Goal: Information Seeking & Learning: Learn about a topic

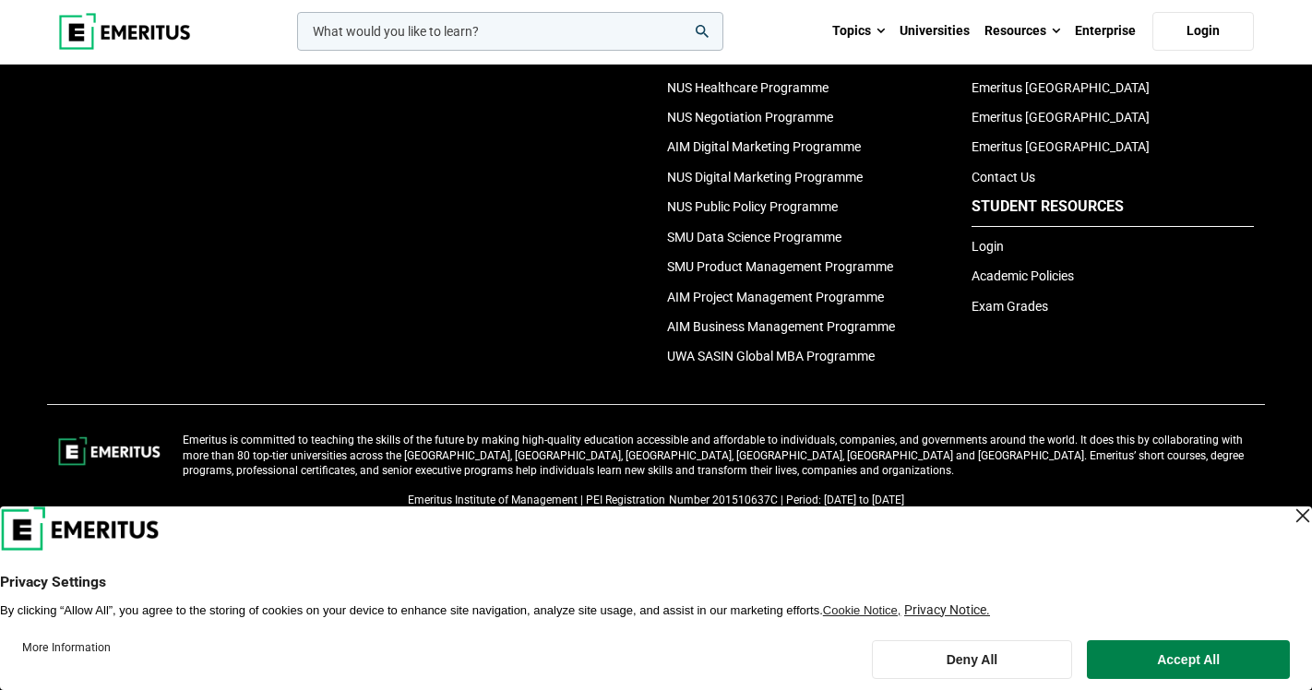
scroll to position [4220, 0]
click at [1156, 652] on button "Accept All" at bounding box center [1188, 660] width 203 height 39
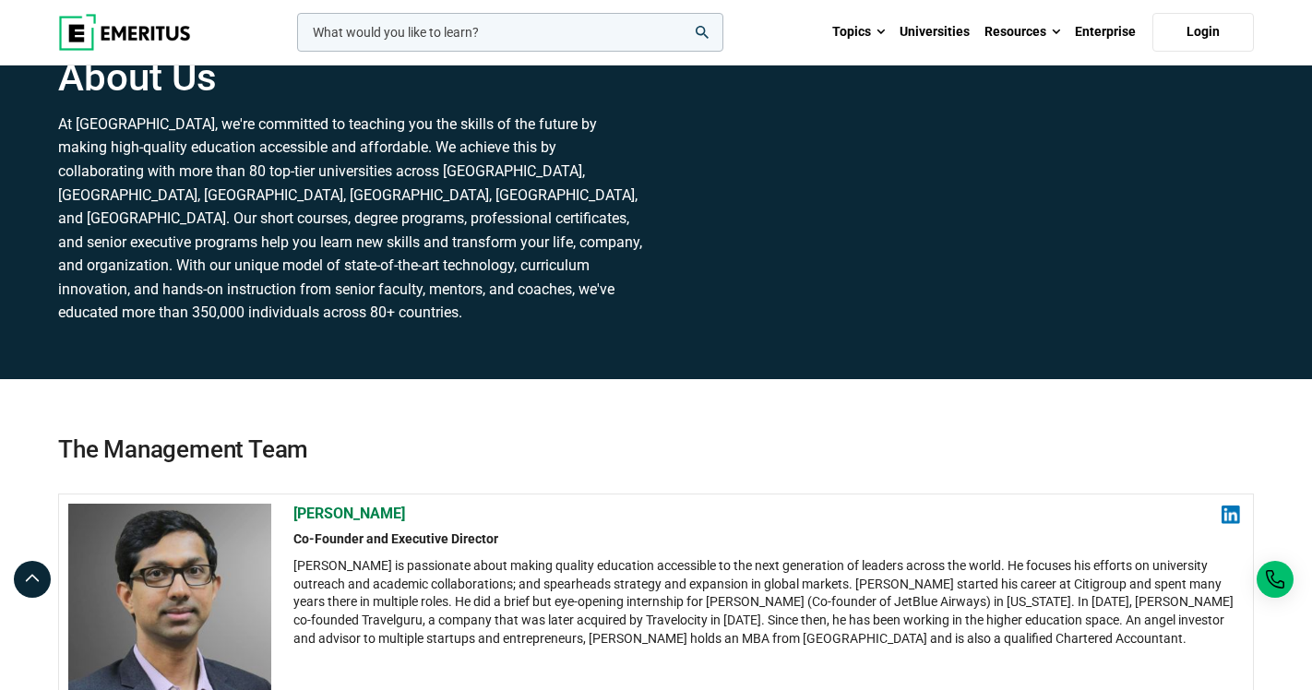
scroll to position [0, 0]
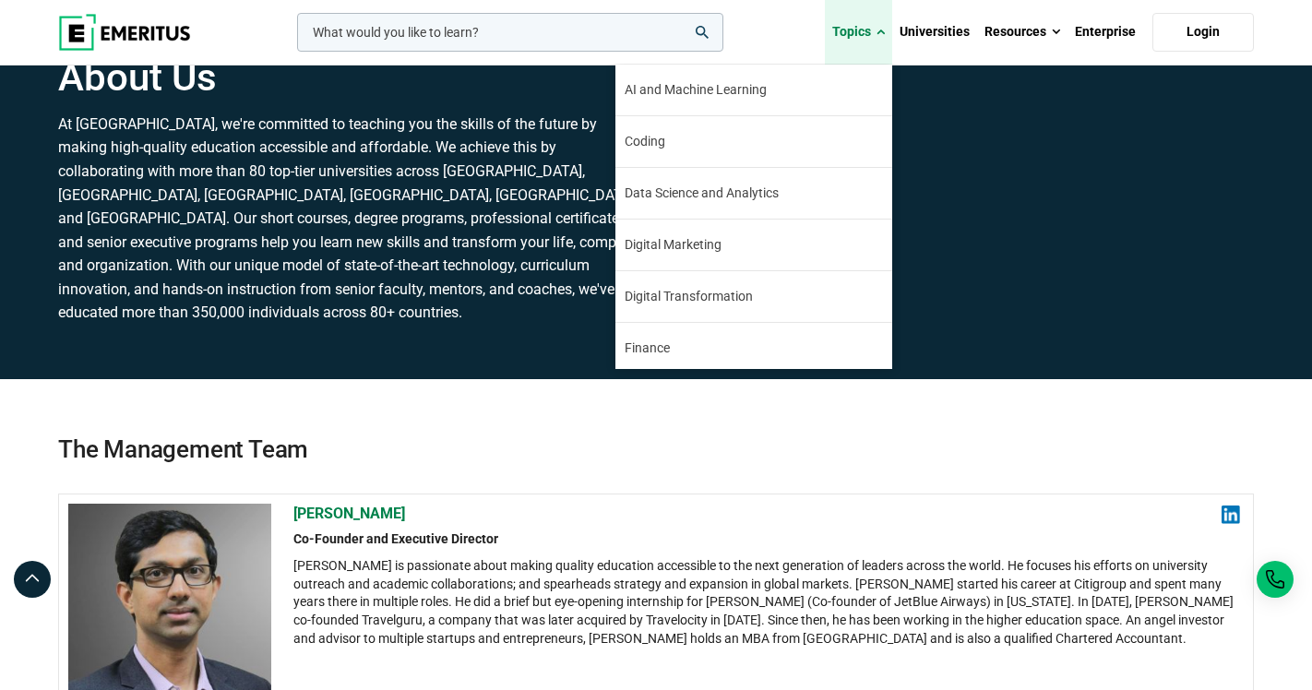
click at [880, 28] on span at bounding box center [881, 32] width 8 height 18
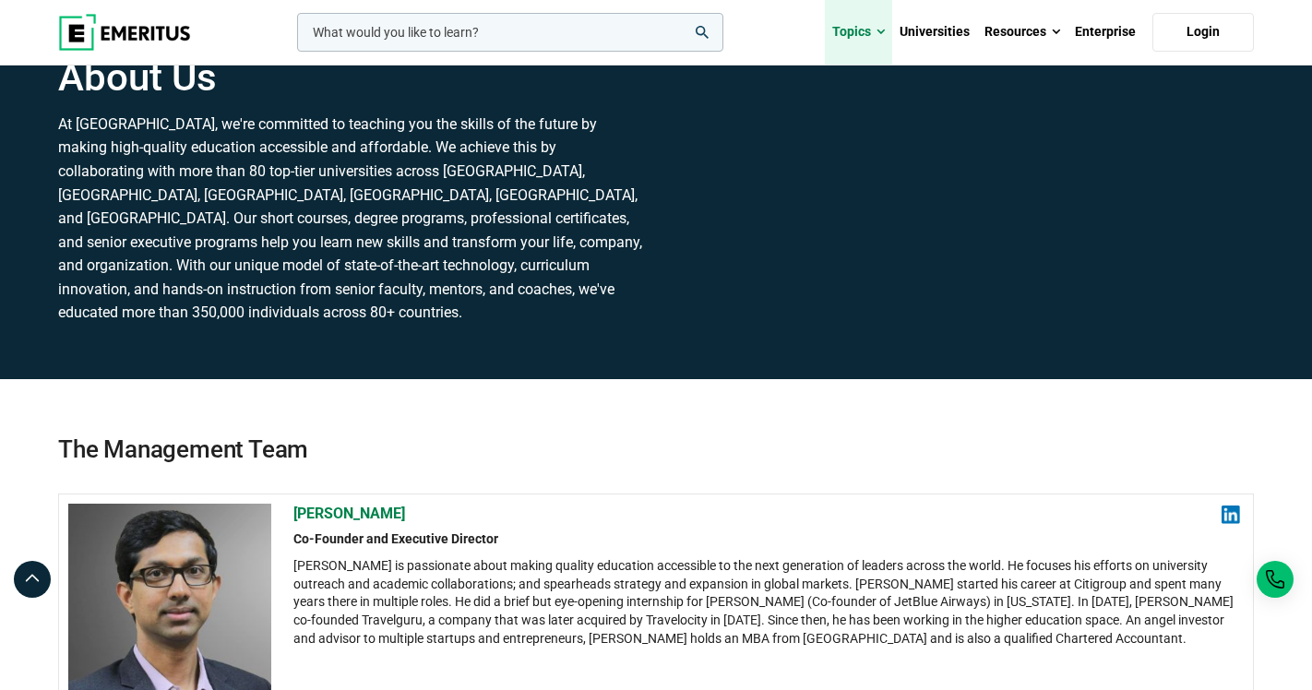
click at [880, 28] on span at bounding box center [881, 32] width 8 height 18
click at [870, 38] on link "Topics" at bounding box center [858, 32] width 67 height 65
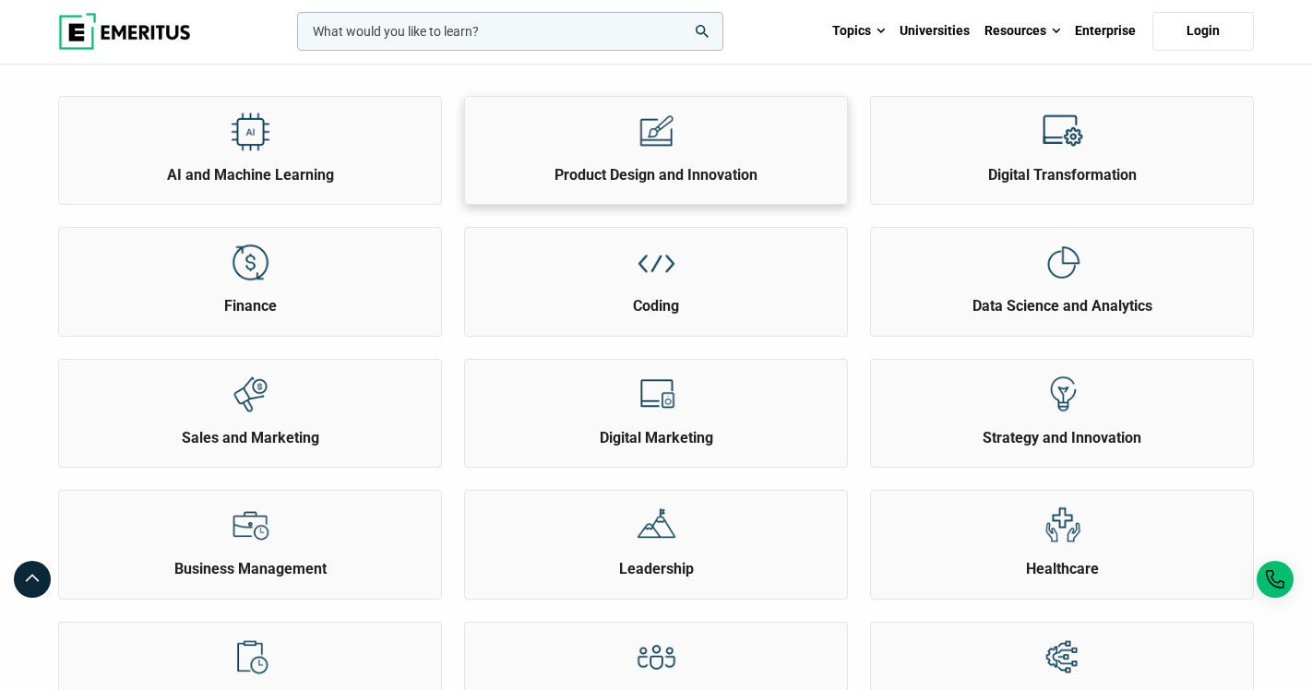
scroll to position [181, 0]
click at [421, 186] on h2 "AI and Machine Learning" at bounding box center [250, 175] width 373 height 20
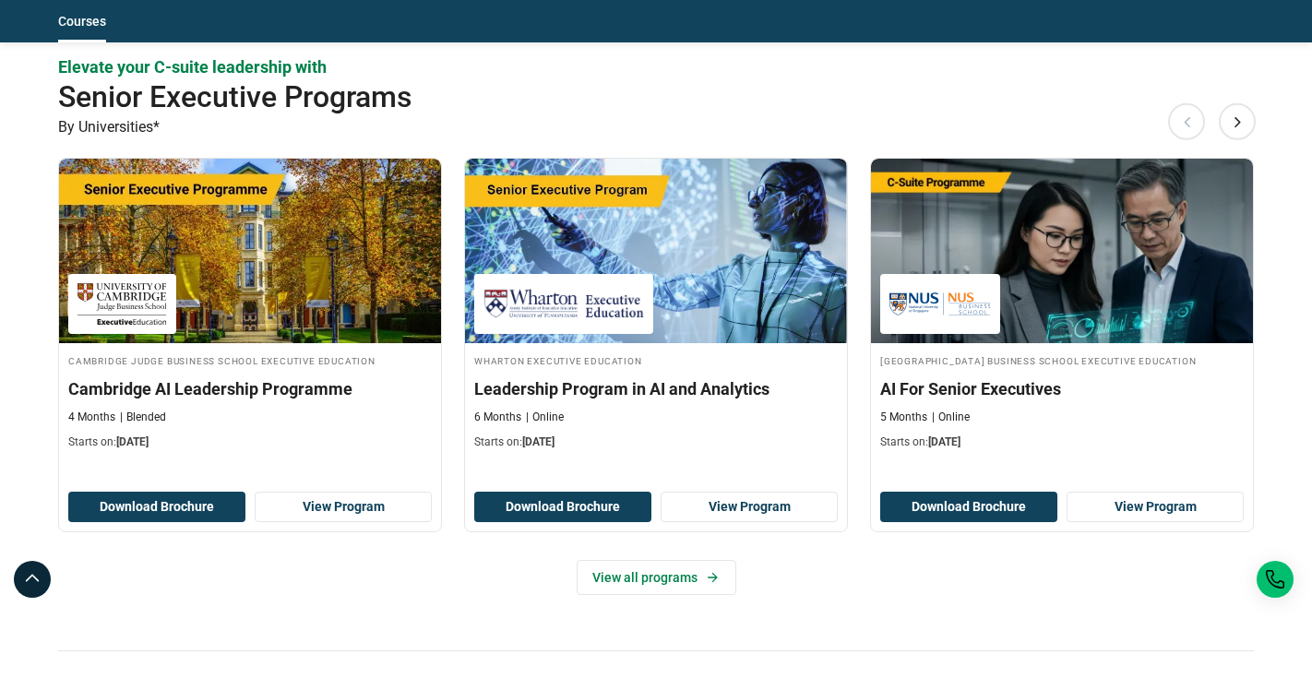
scroll to position [796, 0]
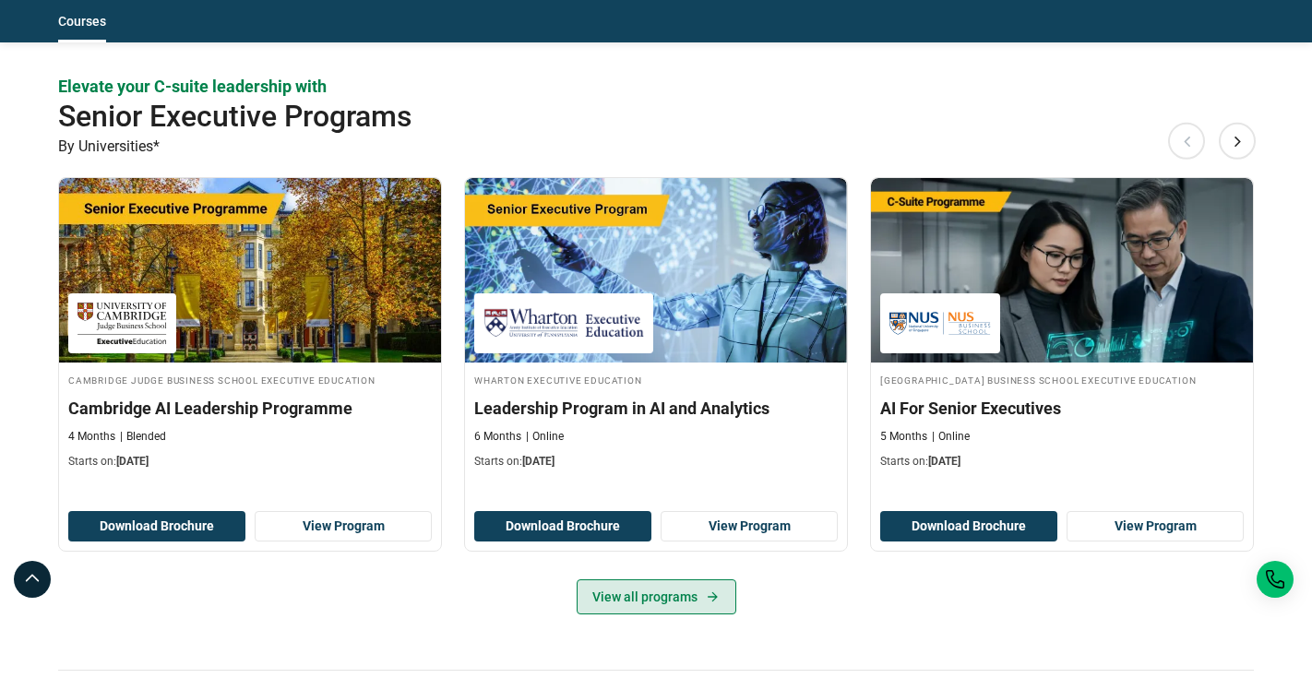
click at [647, 590] on link "View all programs" at bounding box center [657, 597] width 160 height 35
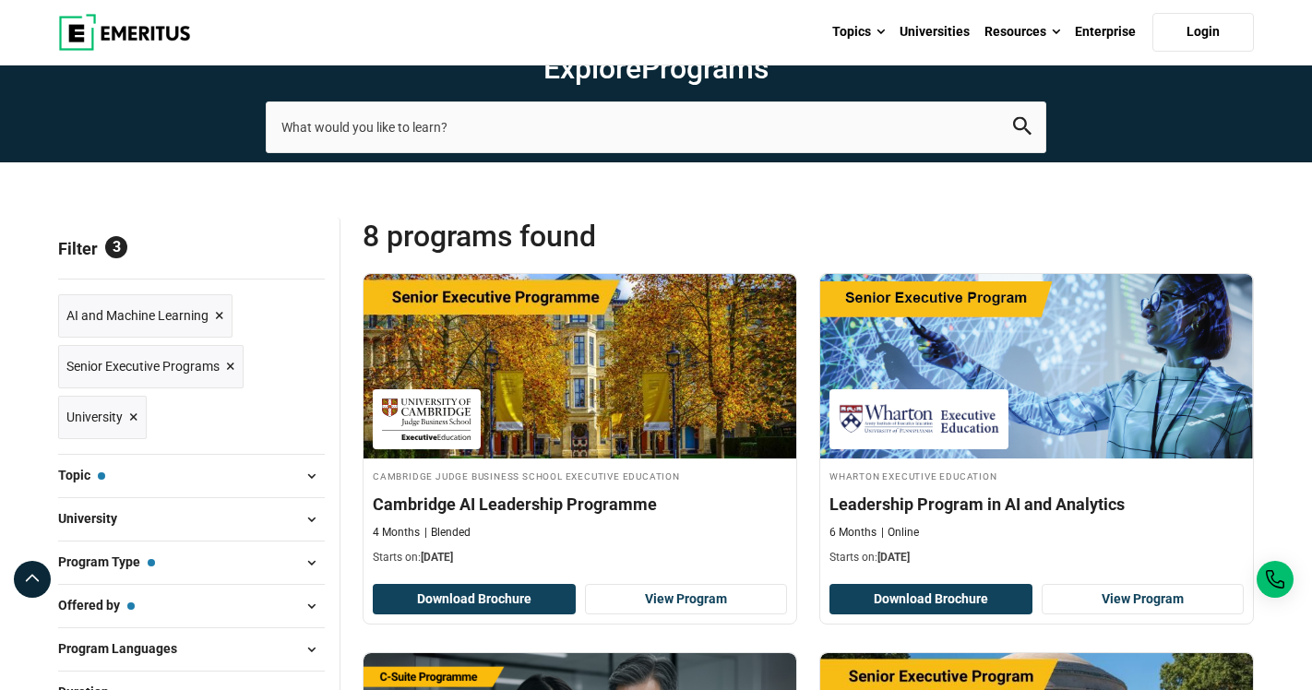
click at [262, 533] on button "University" at bounding box center [191, 520] width 267 height 28
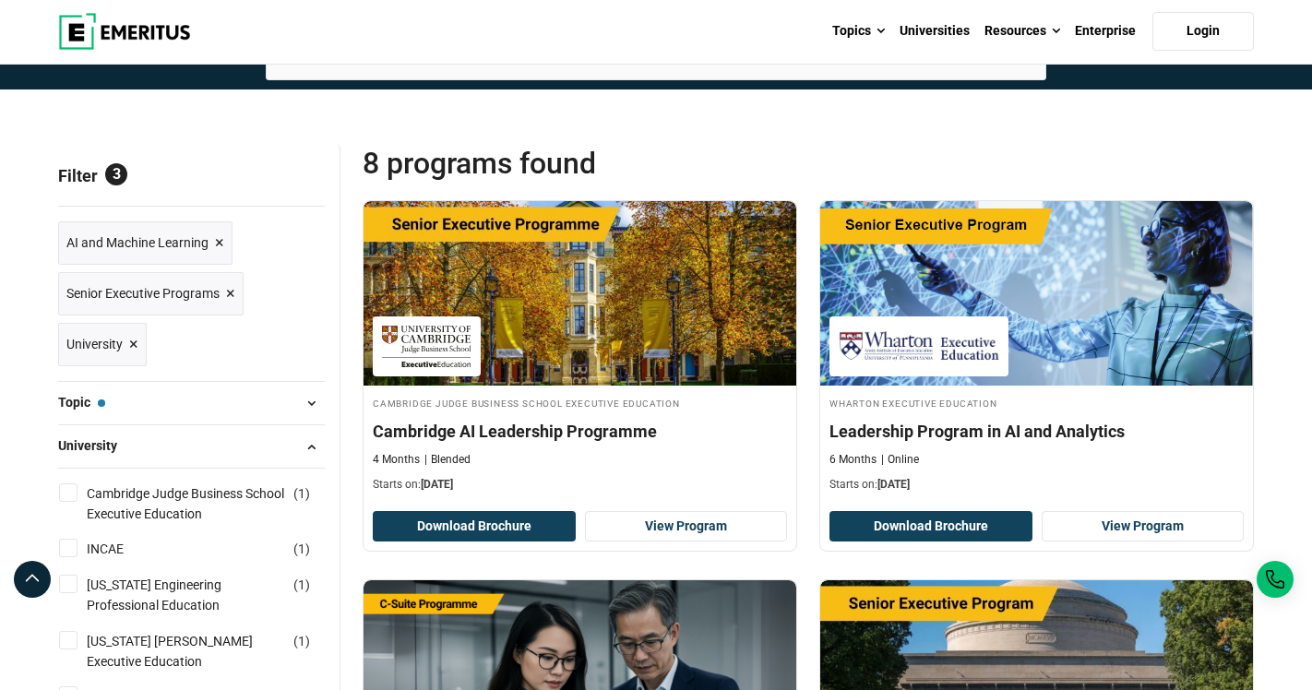
scroll to position [70, 0]
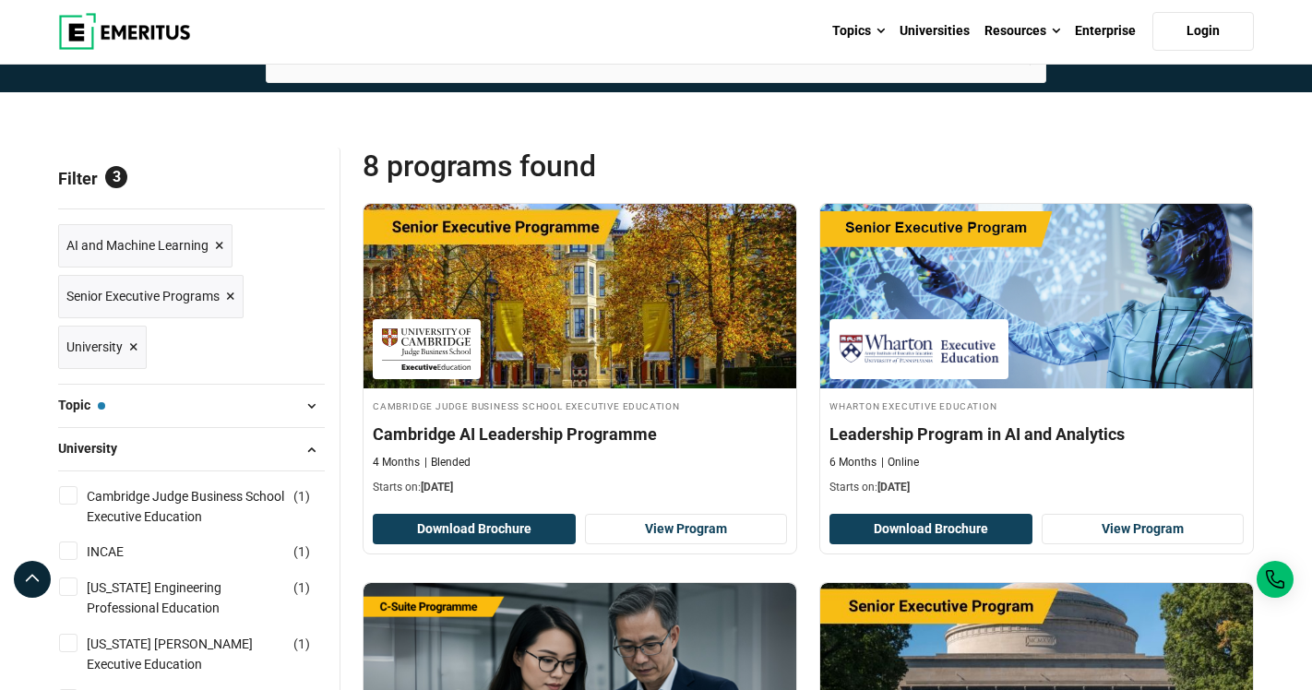
click at [220, 259] on span "×" at bounding box center [219, 246] width 9 height 27
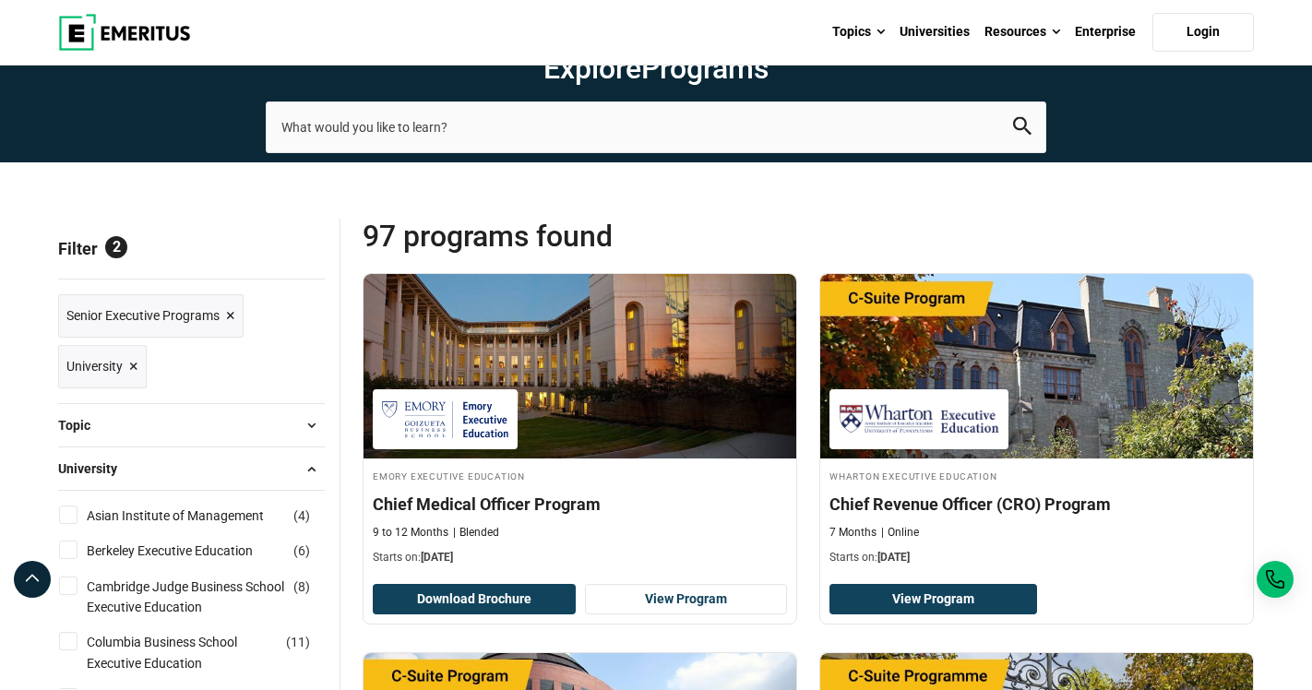
click at [230, 329] on span "×" at bounding box center [230, 316] width 9 height 27
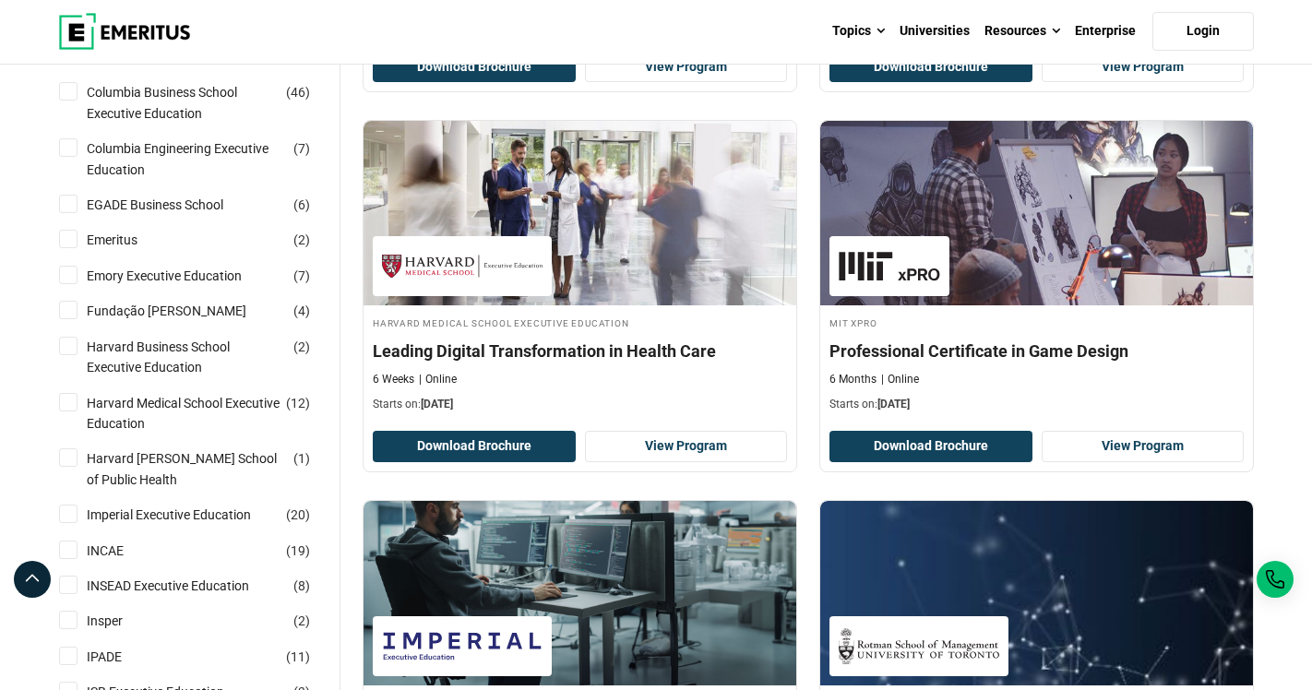
scroll to position [565, 0]
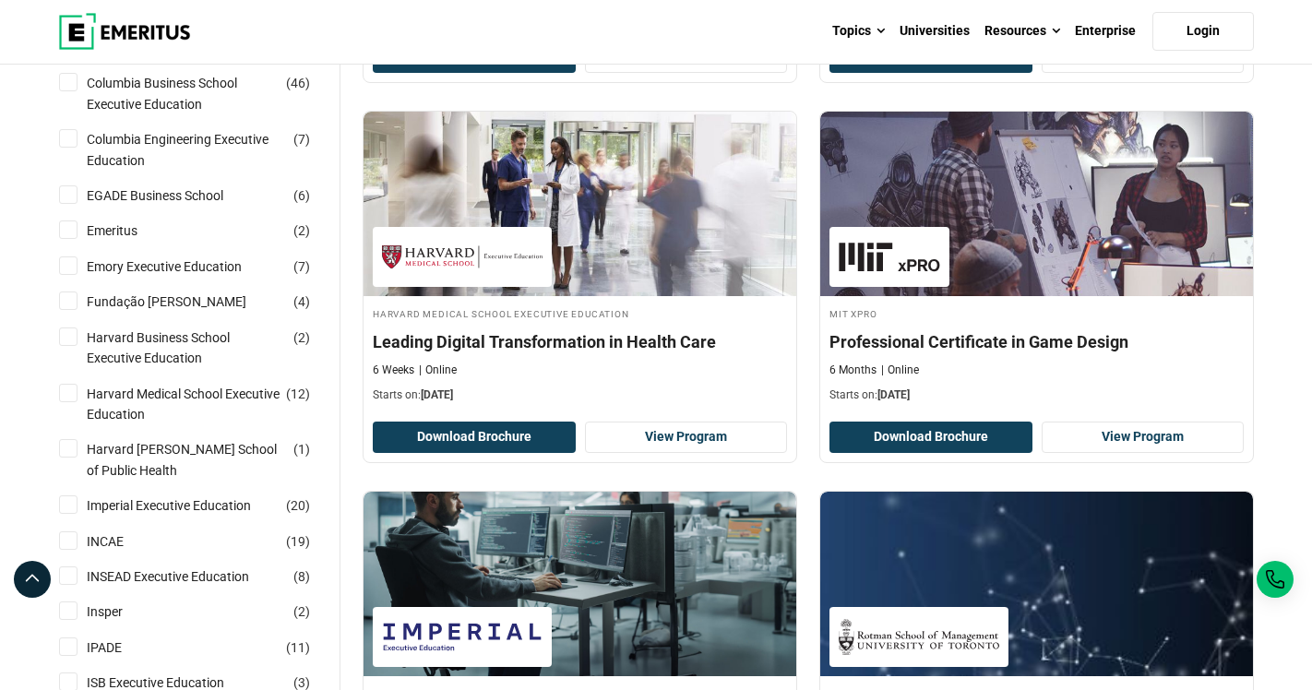
click at [67, 402] on input "Harvard Medical School Executive Education ( 12 )" at bounding box center [68, 393] width 18 height 18
checkbox input "true"
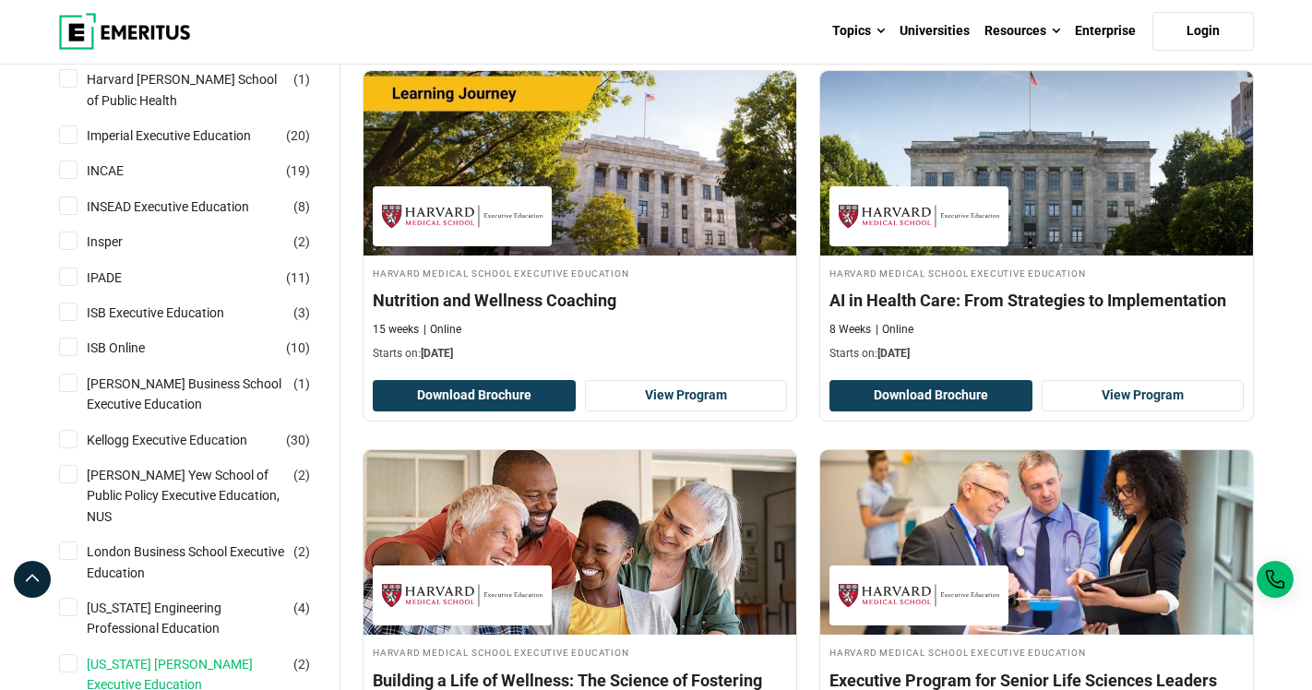
scroll to position [924, 0]
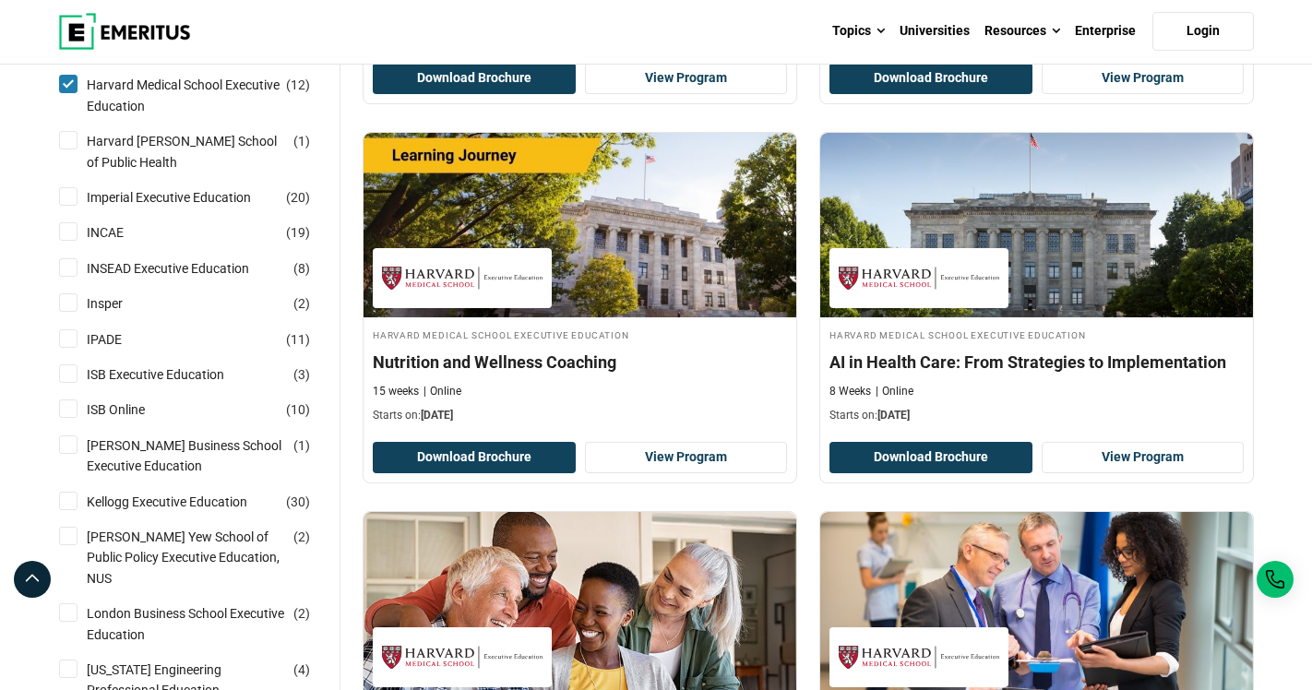
click at [72, 93] on input "Harvard Medical School Executive Education ( 12 )" at bounding box center [68, 84] width 18 height 18
checkbox input "false"
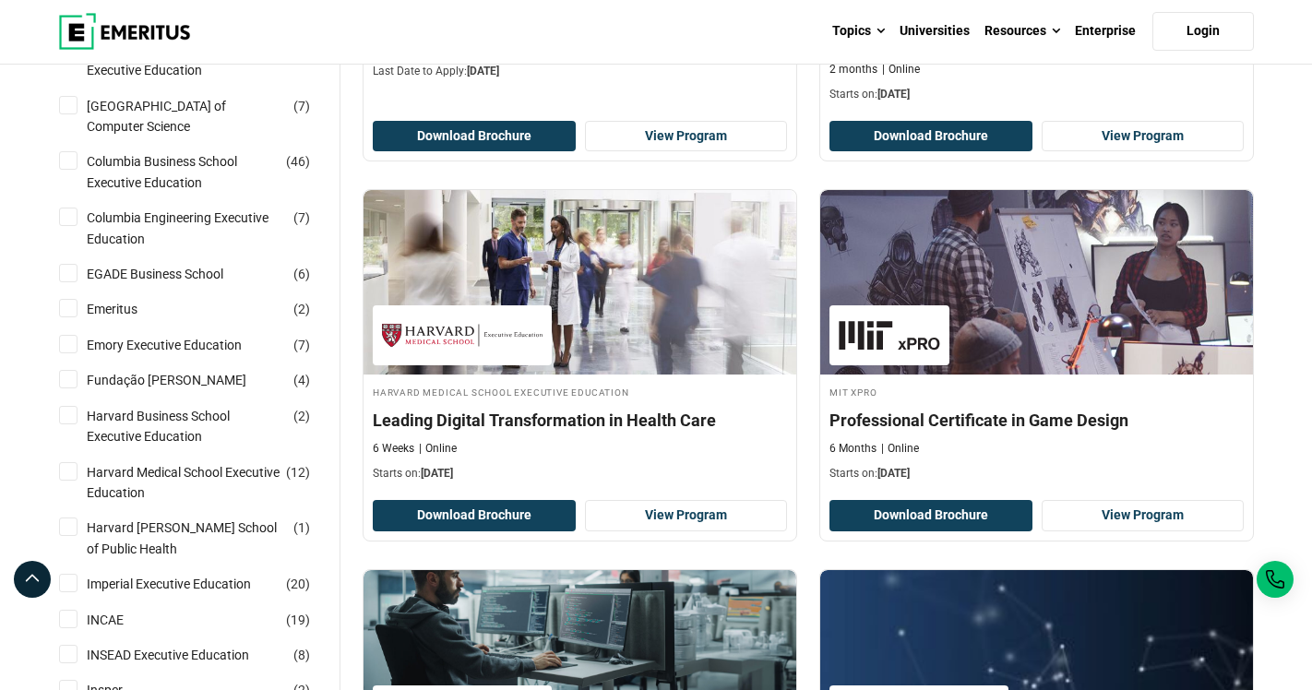
scroll to position [597, 0]
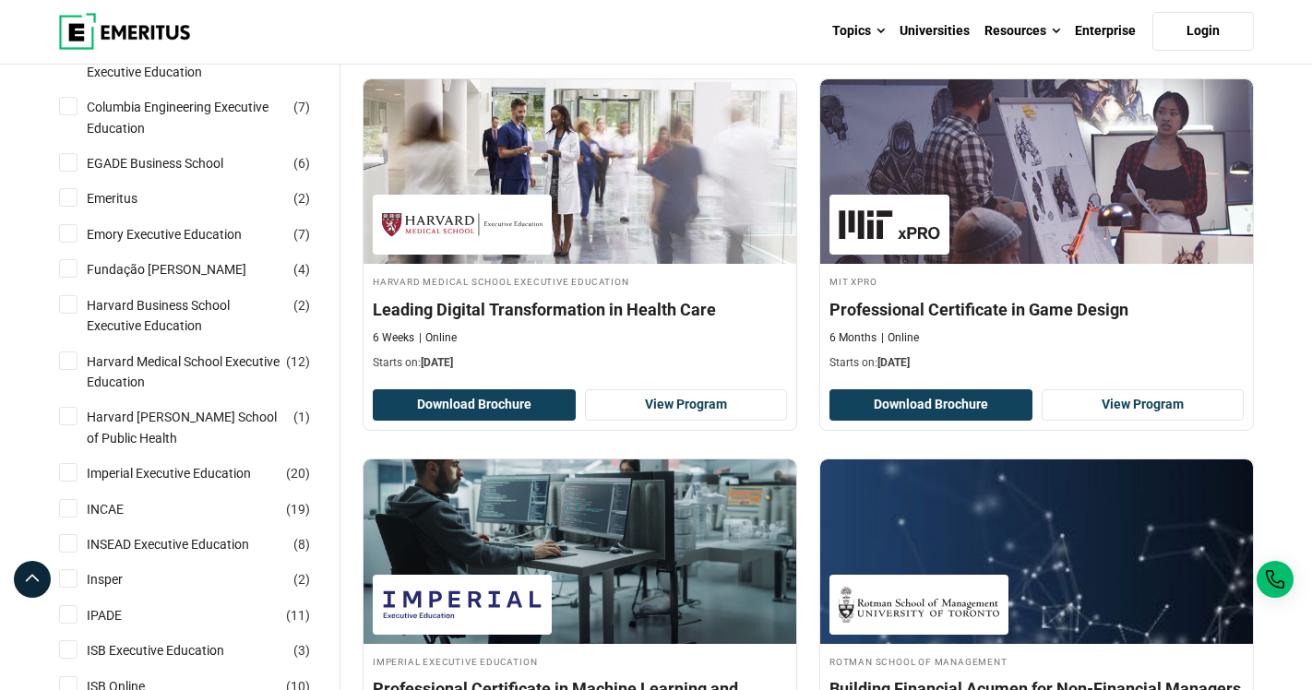
click at [66, 425] on input "Harvard [PERSON_NAME] School of Public Health ( 1 )" at bounding box center [68, 416] width 18 height 18
checkbox input "true"
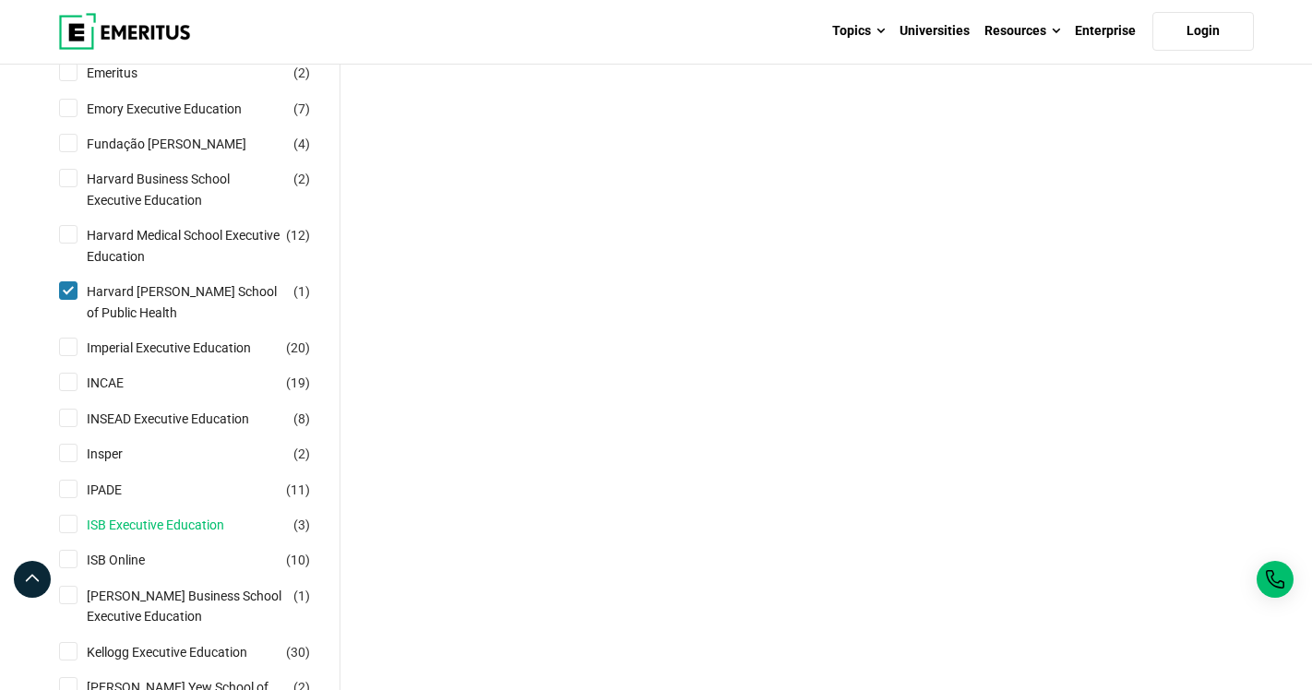
scroll to position [756, 0]
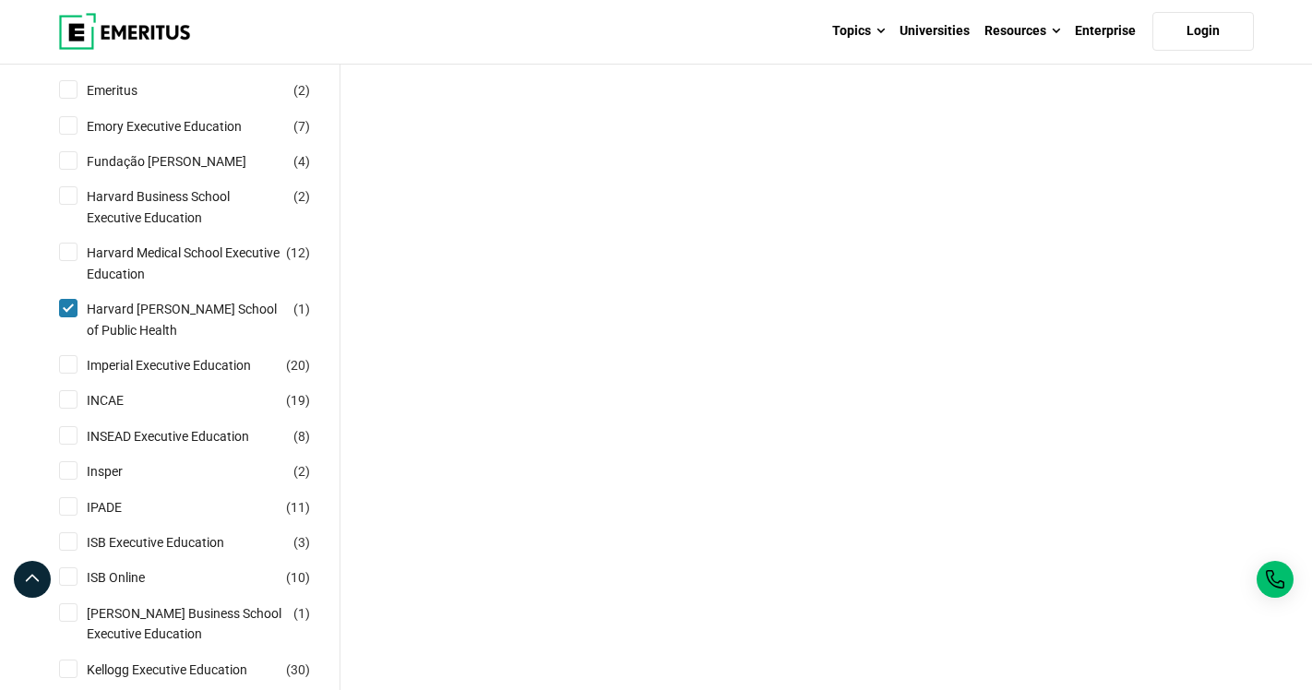
click at [66, 317] on input "Harvard [PERSON_NAME] School of Public Health ( 1 )" at bounding box center [68, 308] width 18 height 18
checkbox input "false"
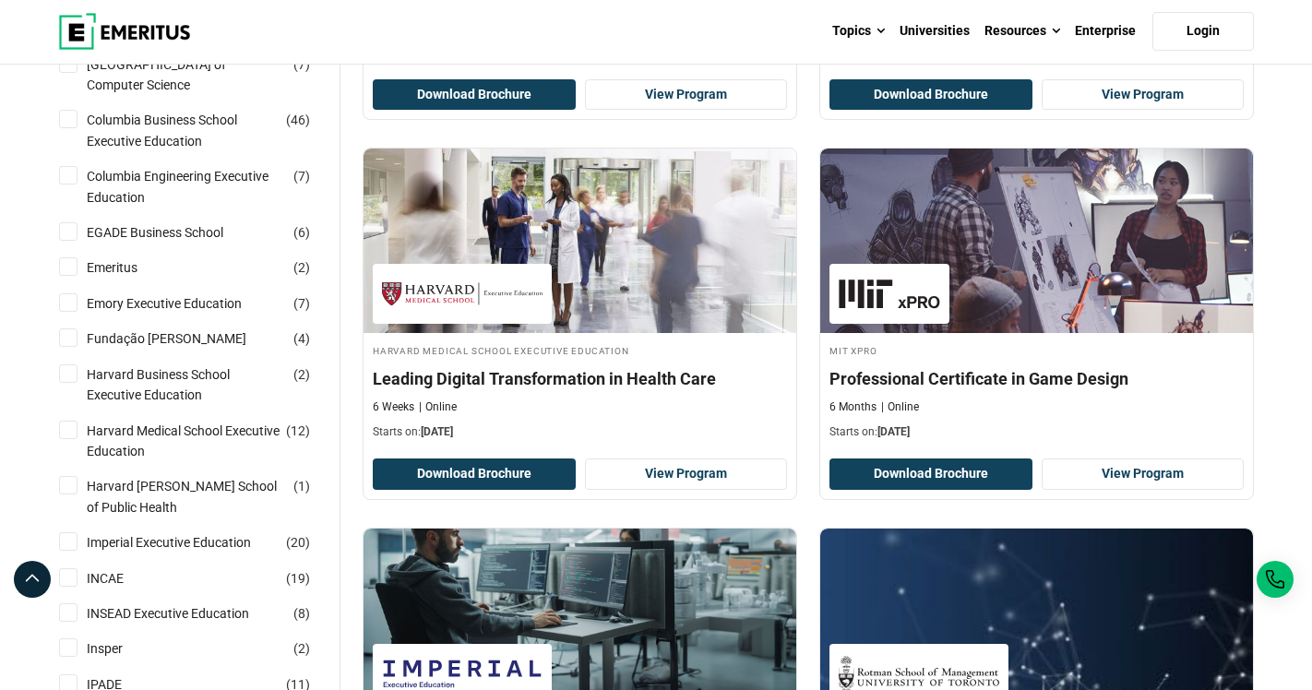
scroll to position [531, 0]
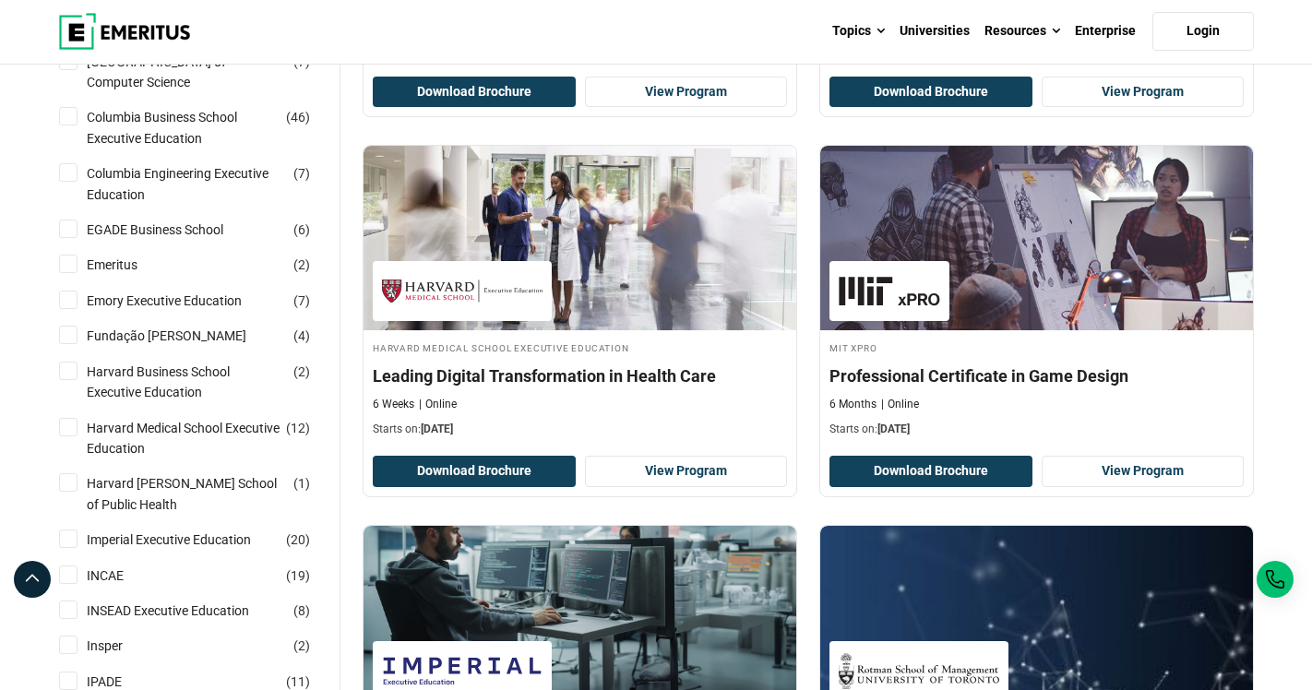
click at [68, 380] on input "Harvard Business School Executive Education ( 2 )" at bounding box center [68, 371] width 18 height 18
checkbox input "true"
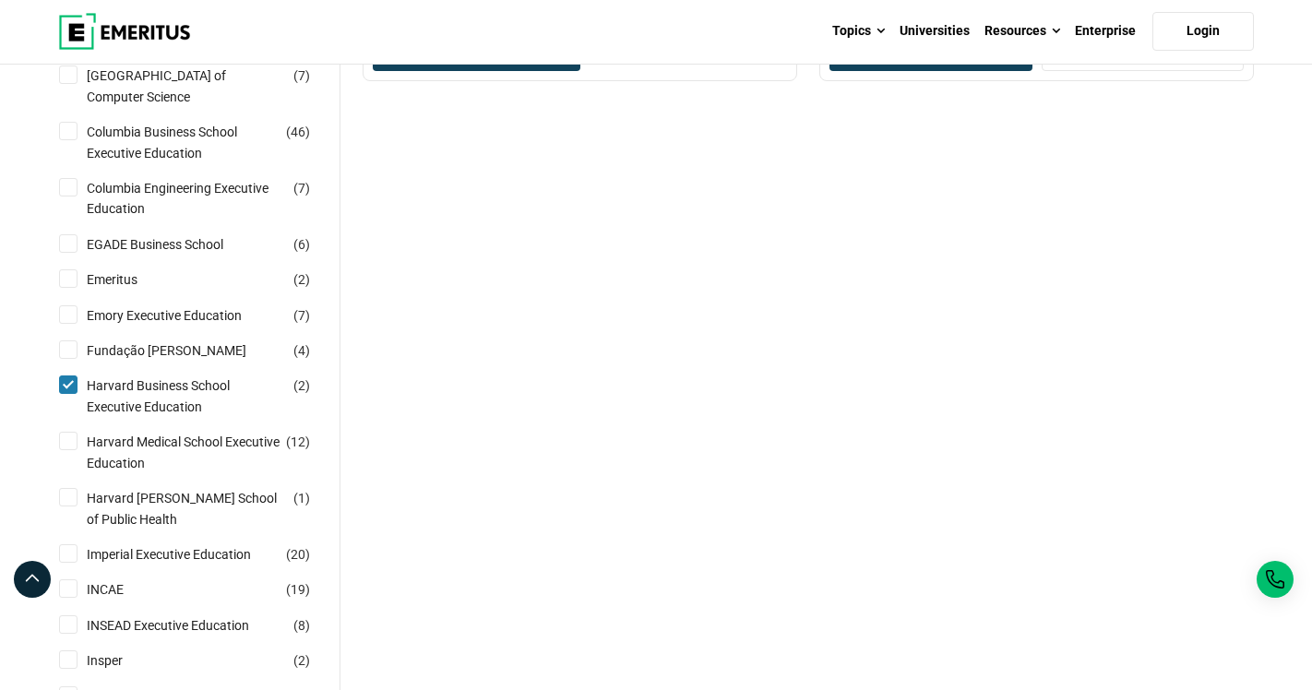
scroll to position [593, 0]
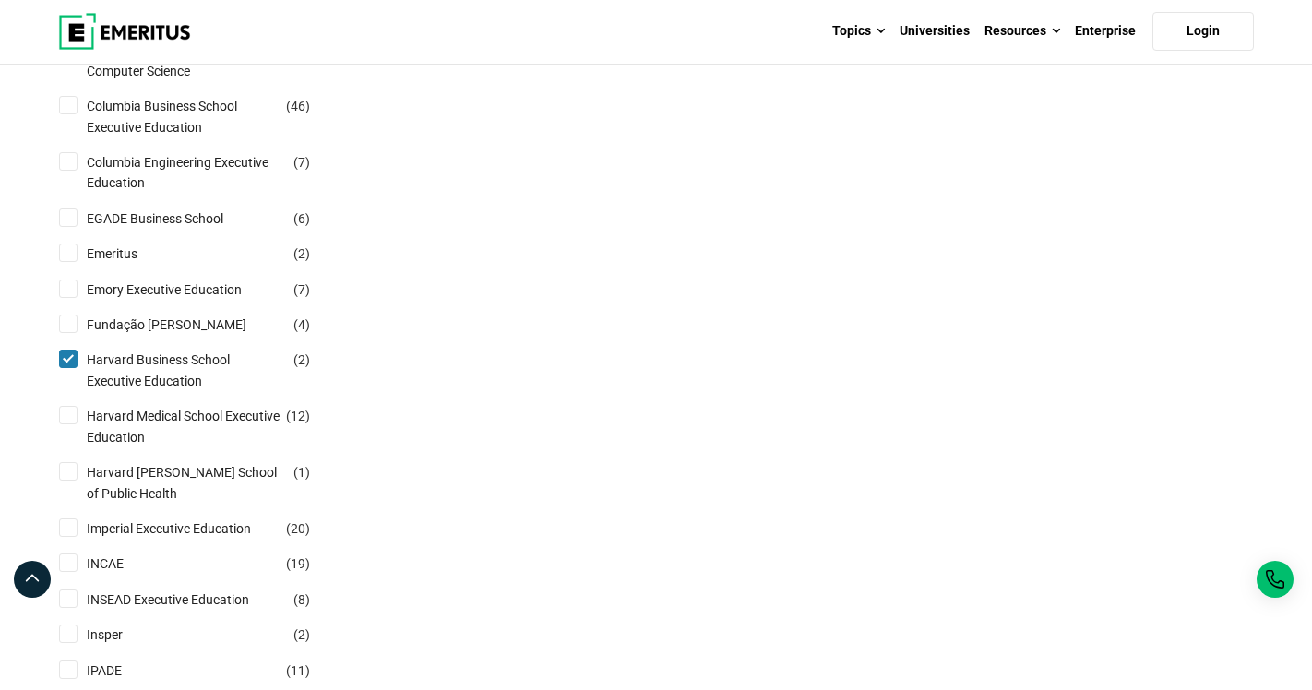
click at [67, 368] on input "Harvard Business School Executive Education ( 2 )" at bounding box center [68, 359] width 18 height 18
checkbox input "false"
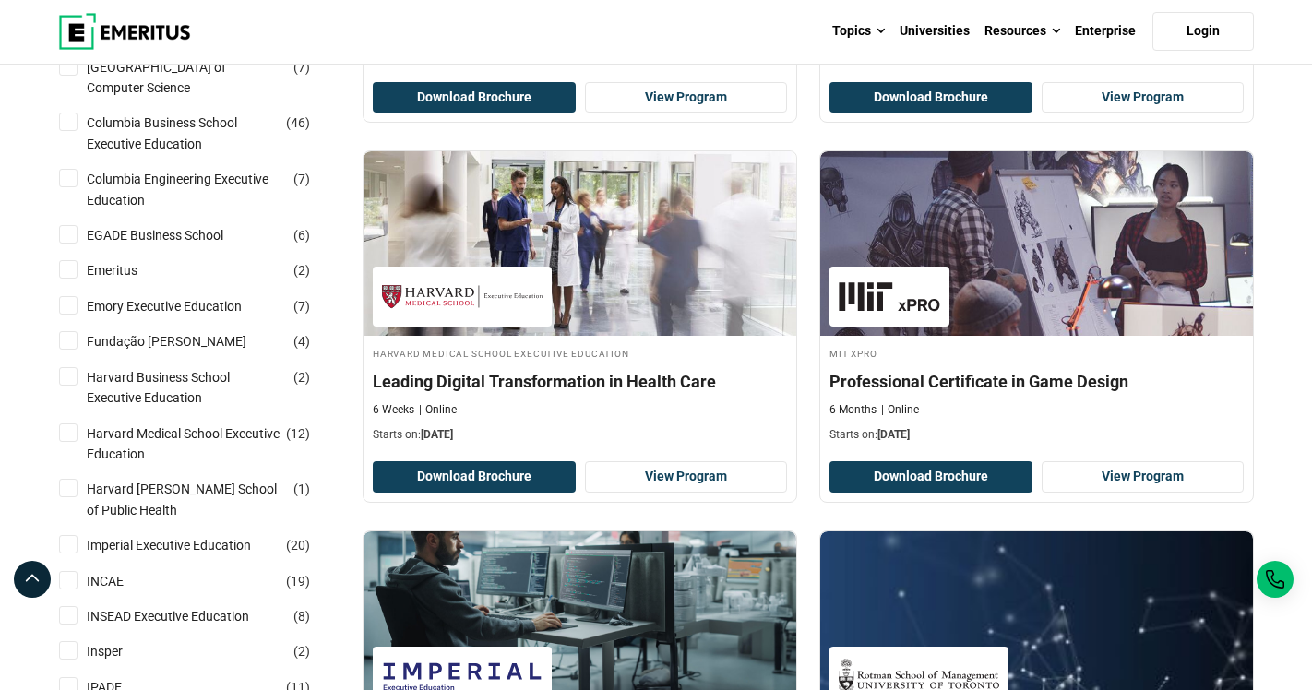
scroll to position [536, 0]
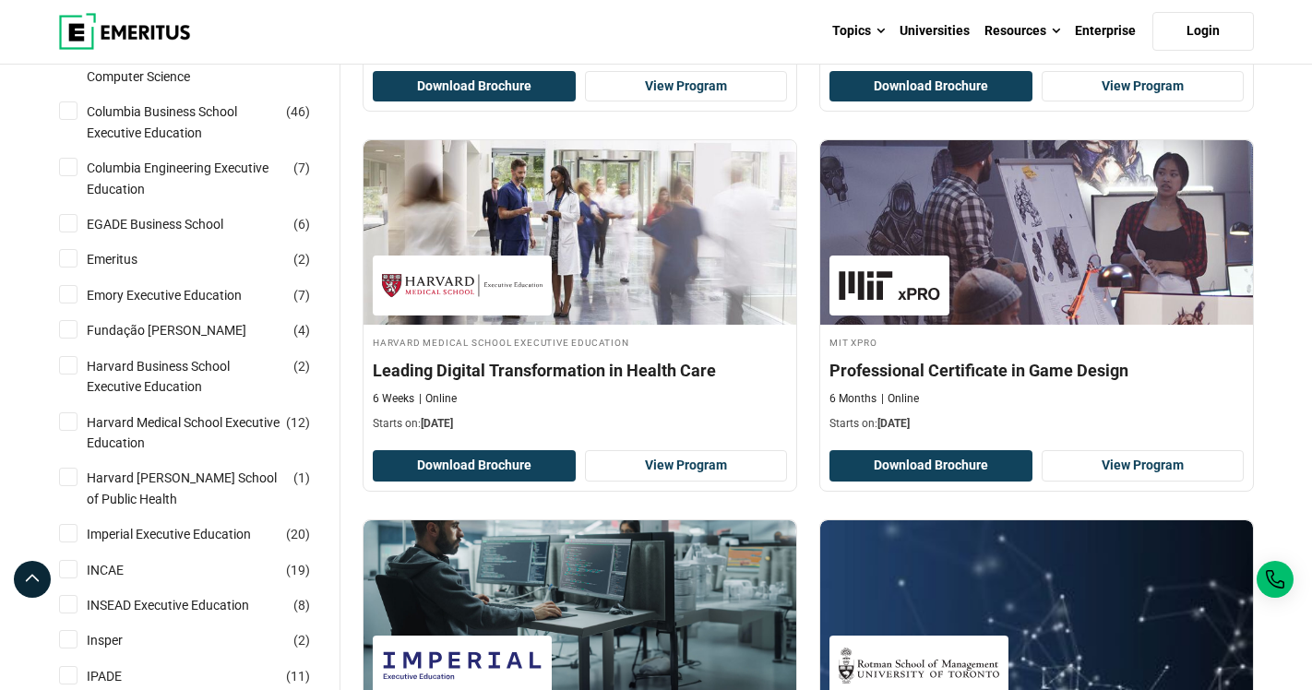
click at [72, 431] on input "Harvard Medical School Executive Education ( 12 )" at bounding box center [68, 422] width 18 height 18
checkbox input "true"
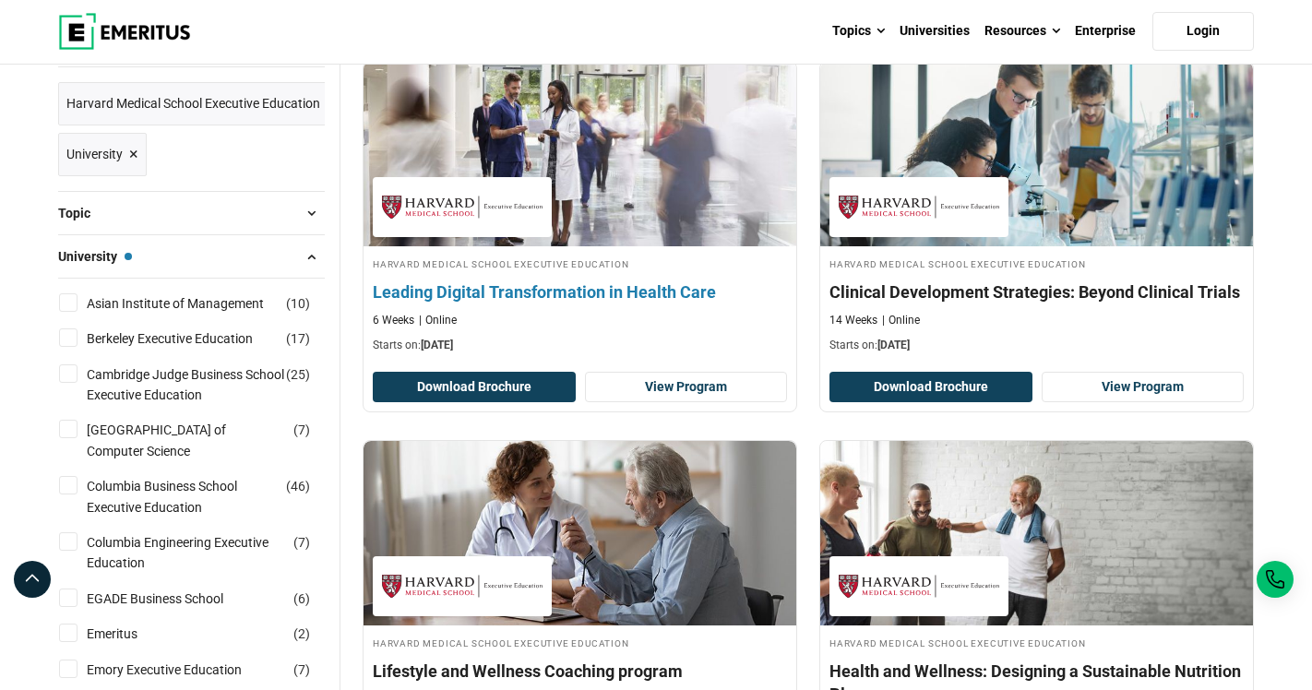
scroll to position [223, 0]
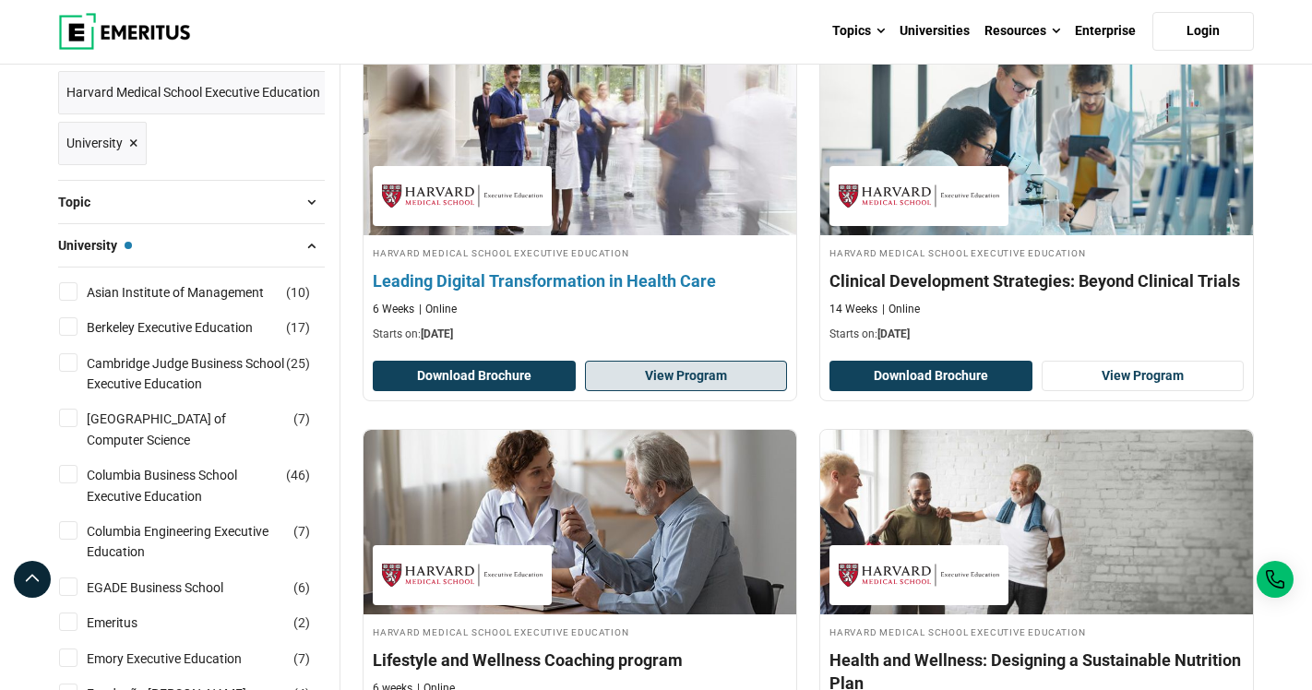
click at [688, 392] on link "View Program" at bounding box center [686, 376] width 203 height 31
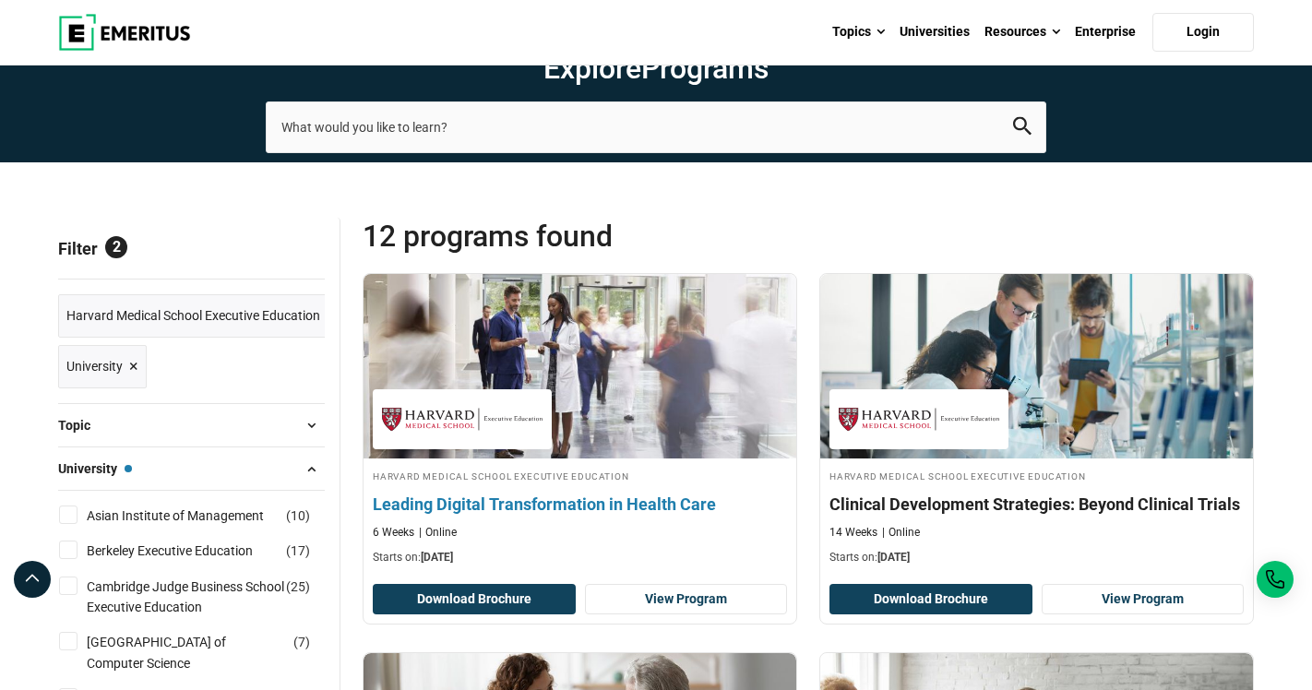
scroll to position [0, 0]
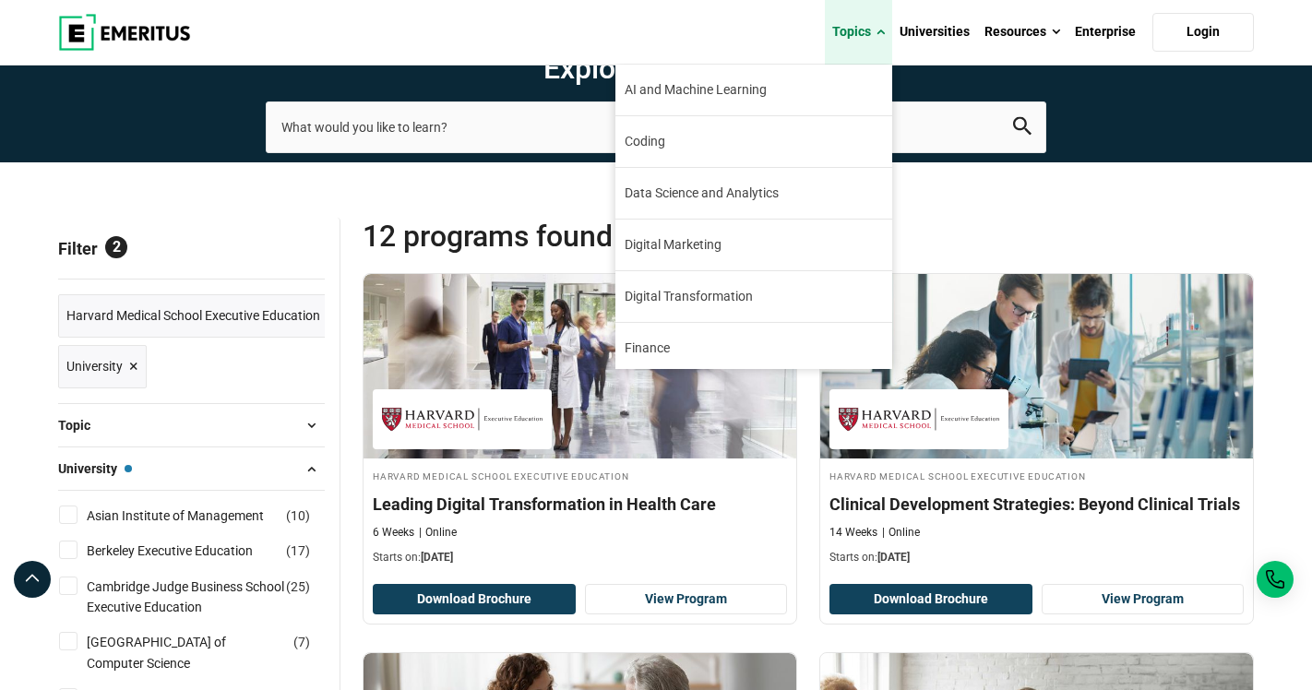
click at [881, 27] on span at bounding box center [881, 32] width 8 height 18
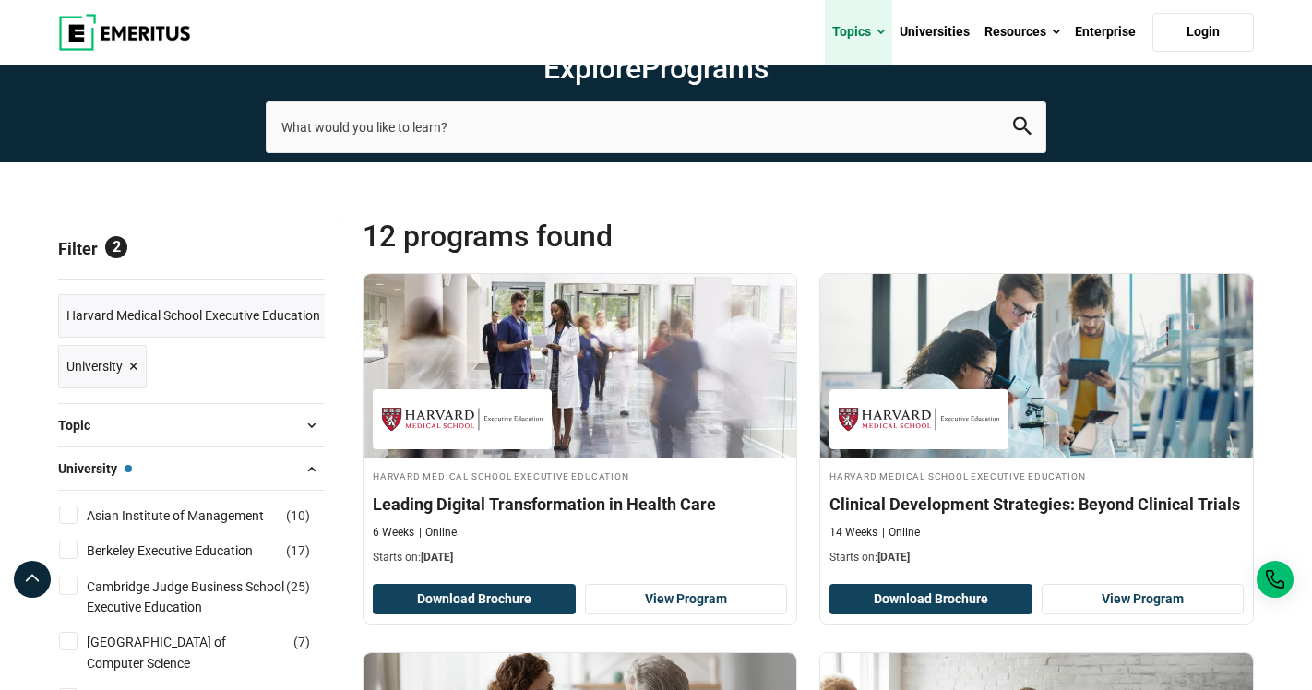
click at [868, 38] on link "Topics" at bounding box center [858, 32] width 67 height 65
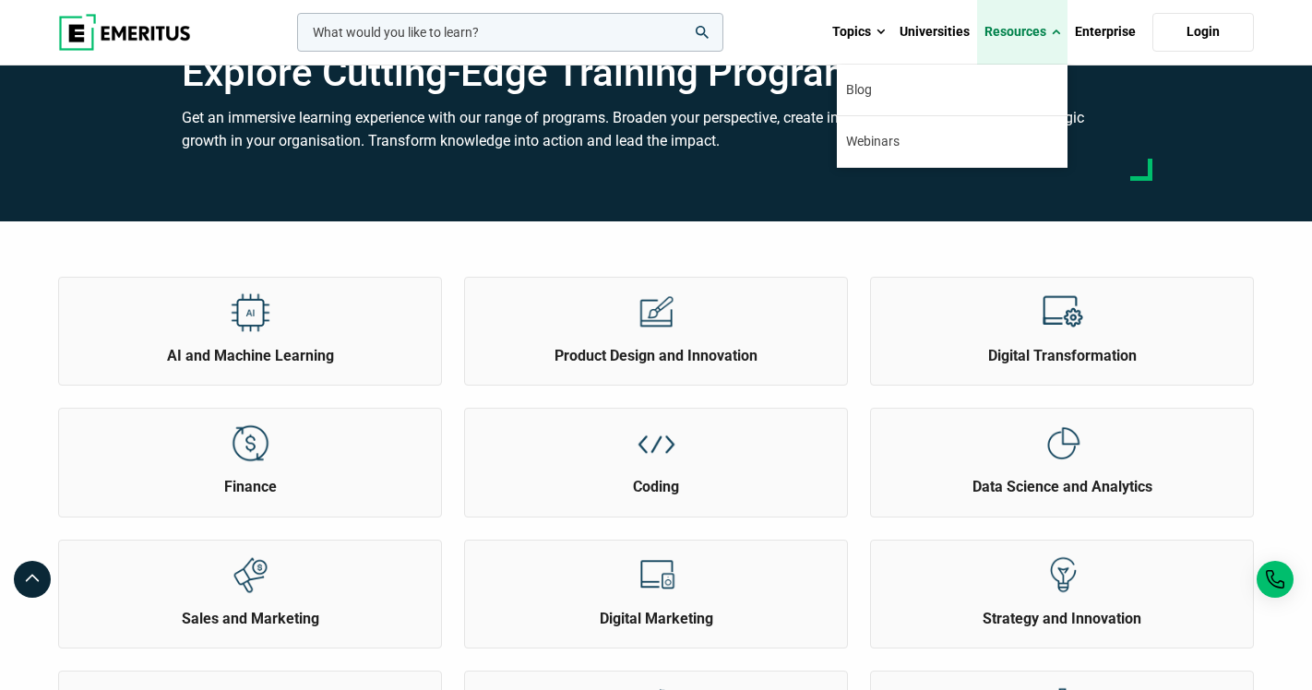
click at [1026, 28] on link "Resources" at bounding box center [1022, 32] width 90 height 65
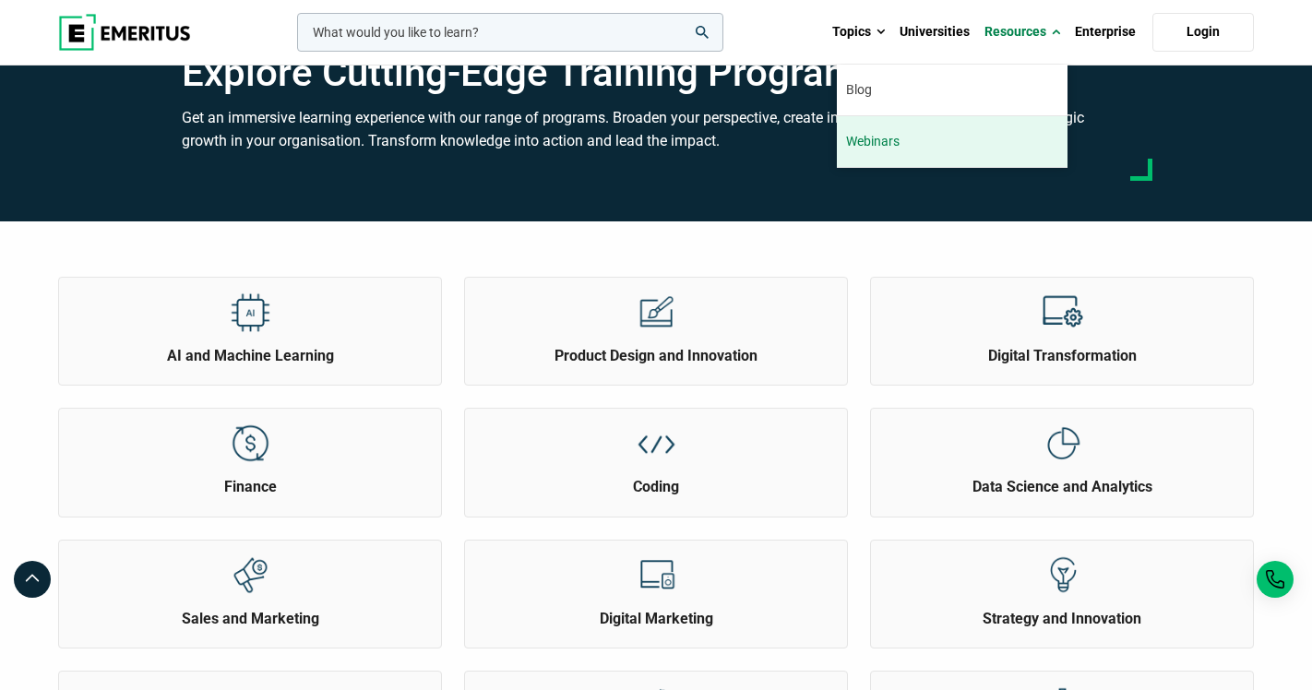
click at [940, 140] on link "Webinars" at bounding box center [952, 141] width 231 height 51
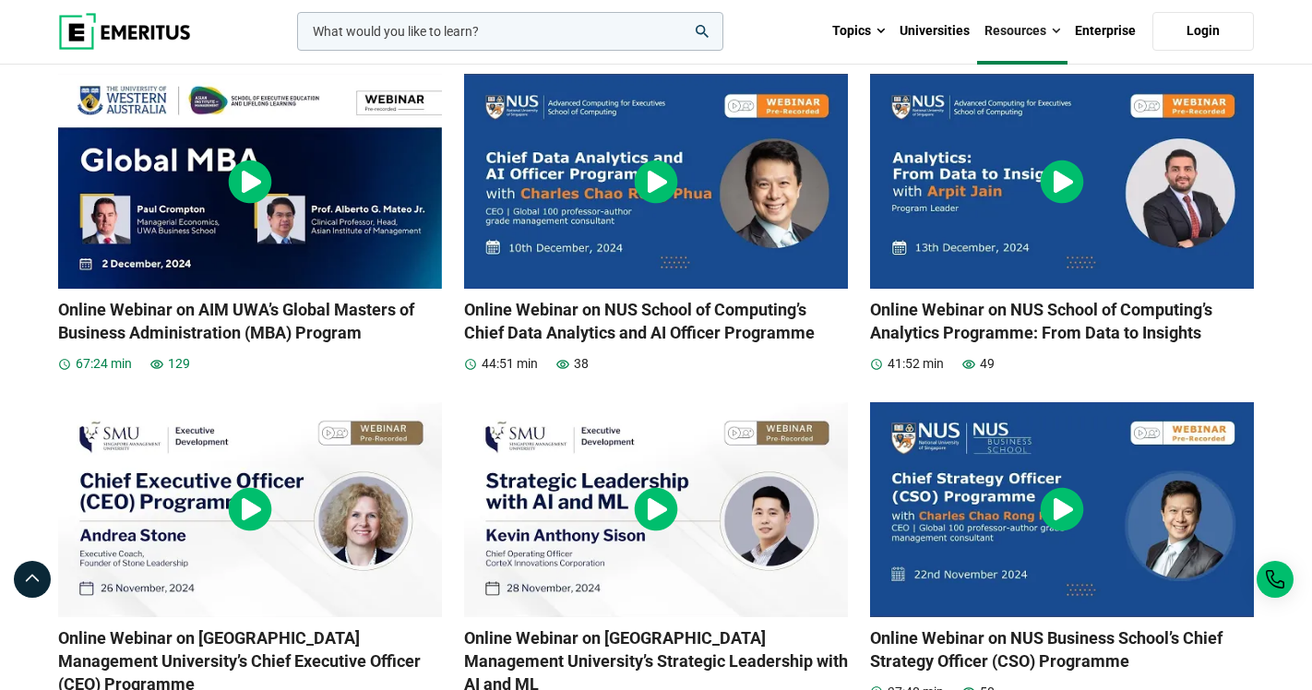
scroll to position [189, 0]
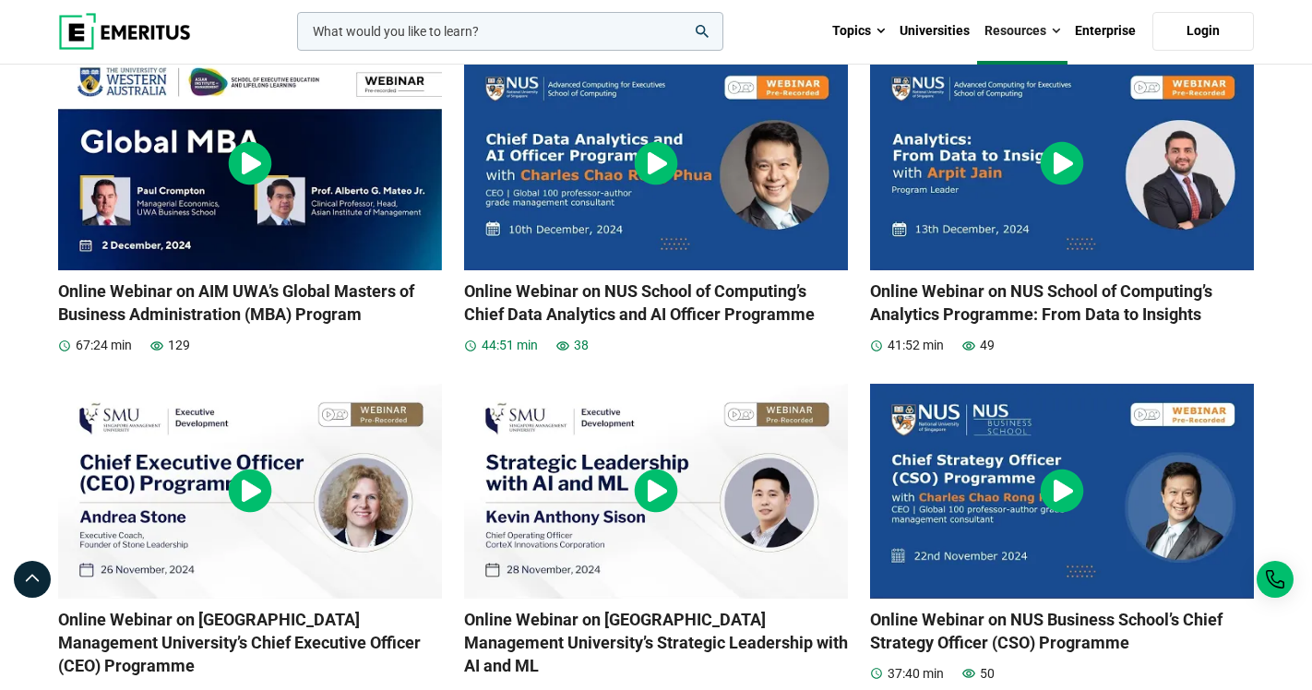
click at [621, 270] on img at bounding box center [656, 162] width 384 height 215
